Goal: Check status: Check status

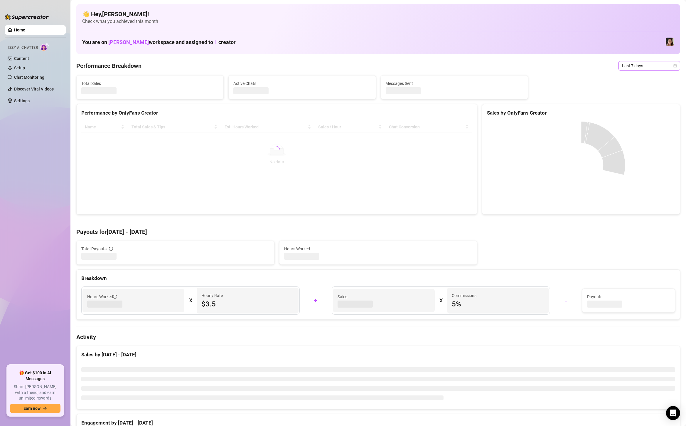
click at [625, 64] on span "Last 7 days" at bounding box center [649, 65] width 55 height 9
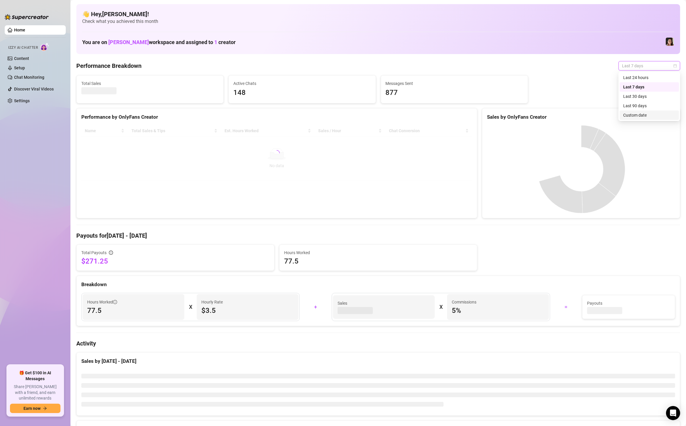
click at [630, 117] on div "Custom date" at bounding box center [649, 115] width 52 height 6
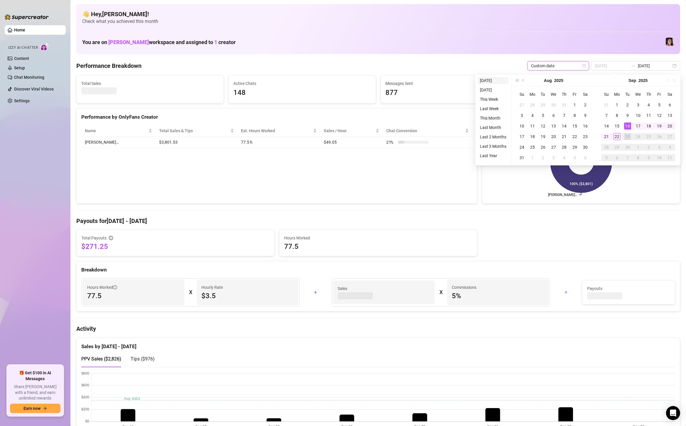
type input "[DATE]"
click at [482, 81] on li "[DATE]" at bounding box center [493, 80] width 31 height 7
type input "[DATE]"
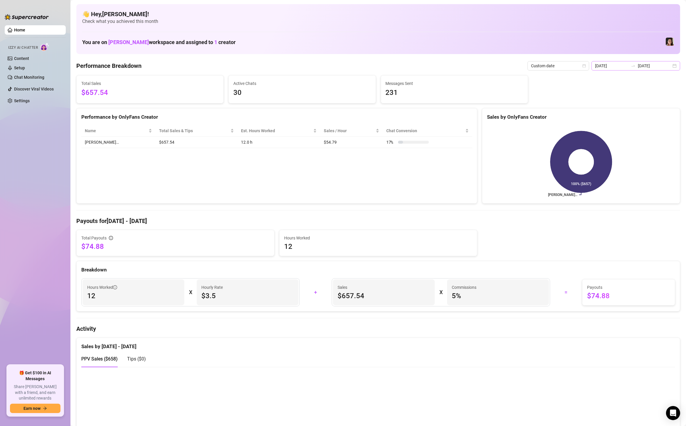
click at [674, 68] on div "[DATE] [DATE]" at bounding box center [636, 65] width 89 height 9
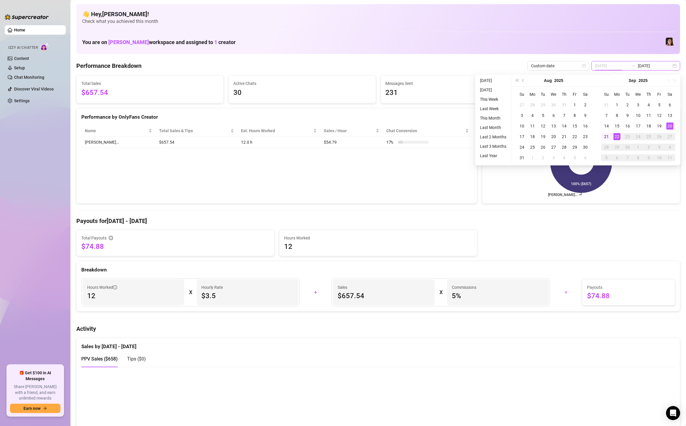
type input "[DATE]"
click at [671, 126] on div "20" at bounding box center [670, 125] width 7 height 7
type input "[DATE]"
click at [617, 137] on div "22" at bounding box center [617, 136] width 7 height 7
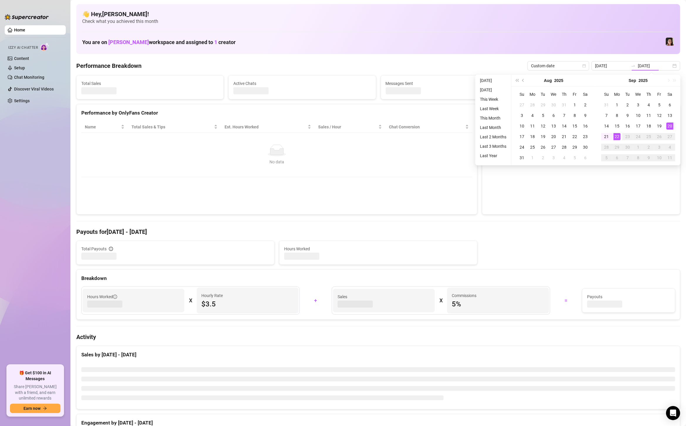
type input "[DATE]"
